Goal: Transaction & Acquisition: Download file/media

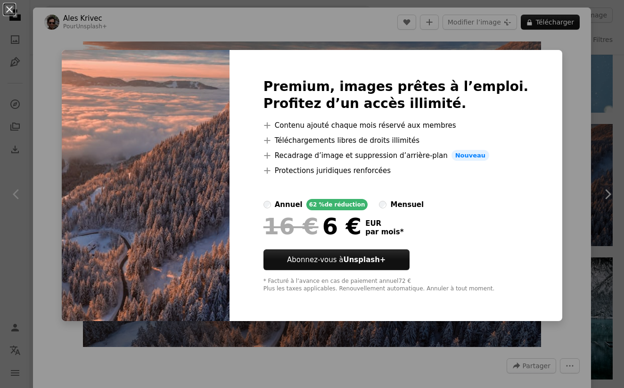
scroll to position [2278, 0]
click at [45, 153] on div "An X shape Premium, images prêtes à l’emploi. Profitez d’un accès illimité. A p…" at bounding box center [312, 194] width 624 height 388
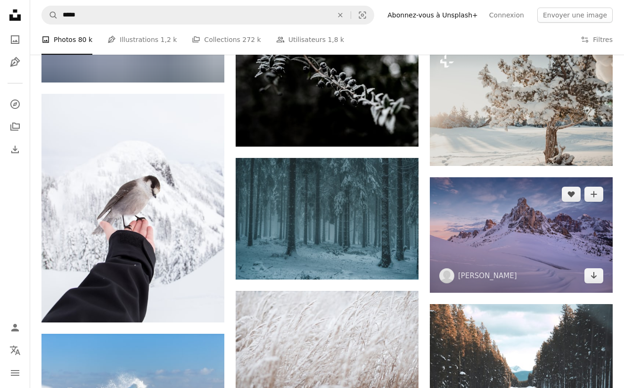
scroll to position [31503, 0]
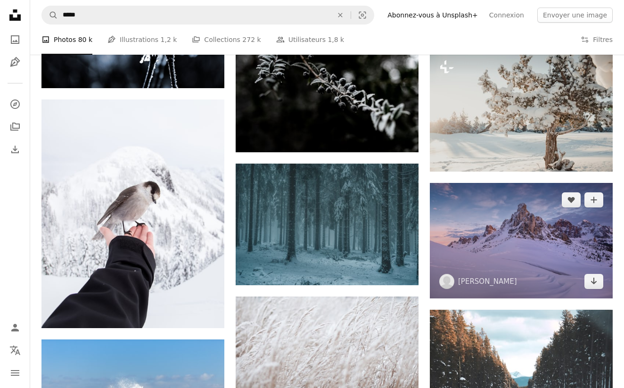
click at [482, 257] on img at bounding box center [521, 241] width 183 height 116
click at [506, 233] on img at bounding box center [521, 241] width 183 height 116
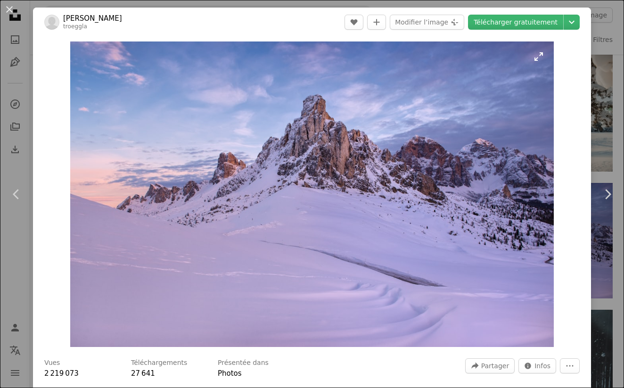
click at [294, 239] on img "Zoom sur cette image" at bounding box center [312, 195] width 484 height 306
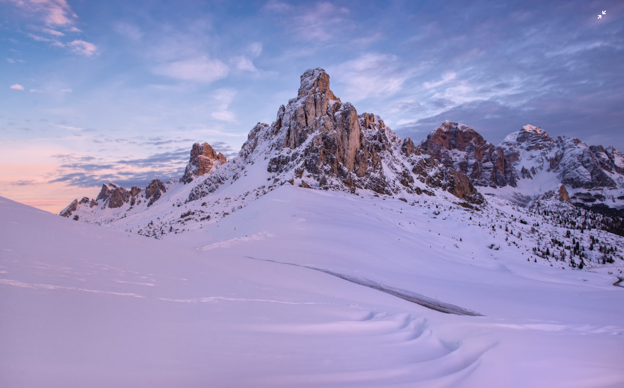
scroll to position [3, 0]
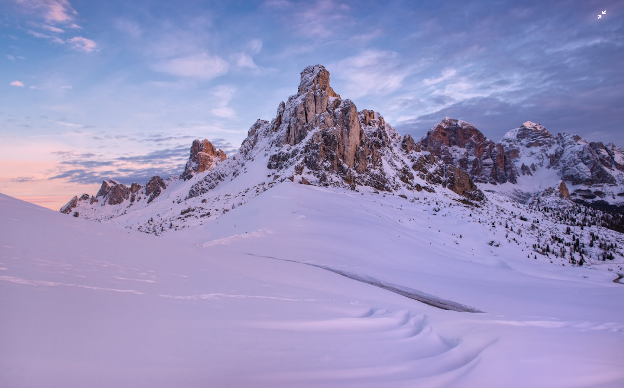
click at [487, 120] on img "Zoom arrière sur cette image" at bounding box center [312, 193] width 625 height 395
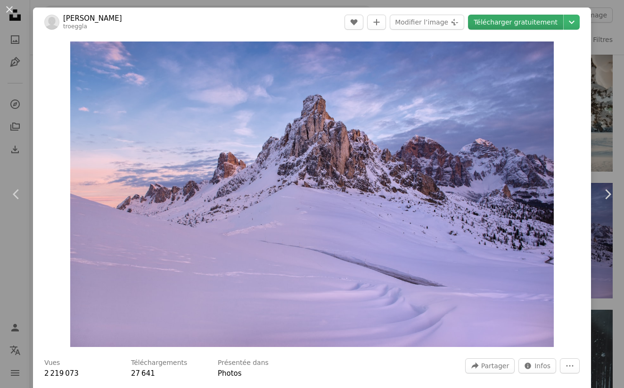
click at [538, 24] on link "Télécharger gratuitement" at bounding box center [515, 22] width 95 height 15
